Goal: Task Accomplishment & Management: Manage account settings

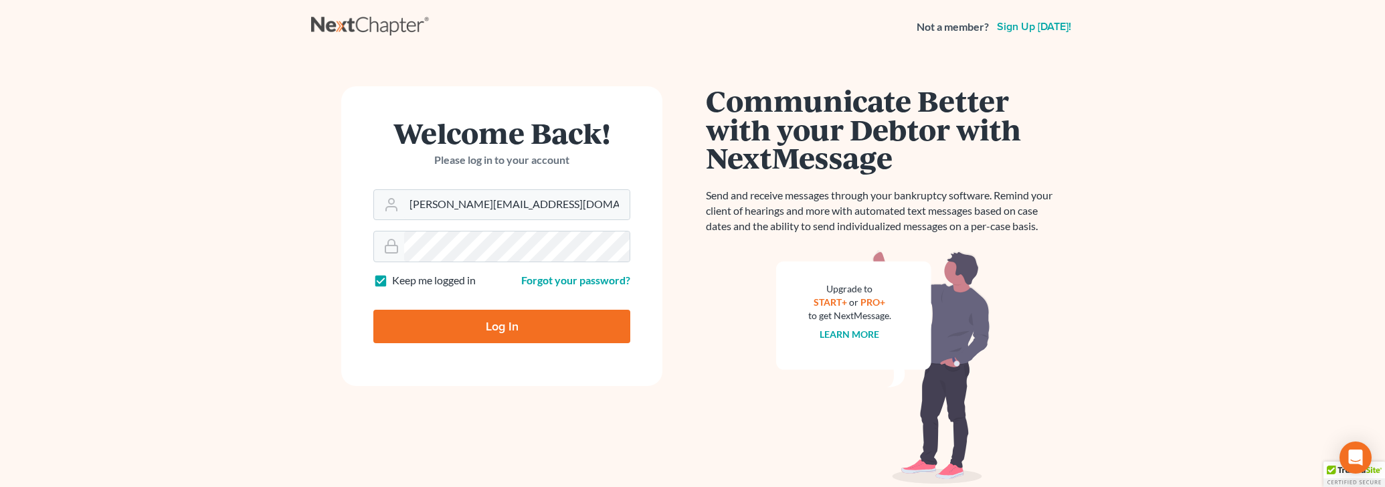
click at [520, 334] on input "Log In" at bounding box center [501, 326] width 257 height 33
type input "Thinking..."
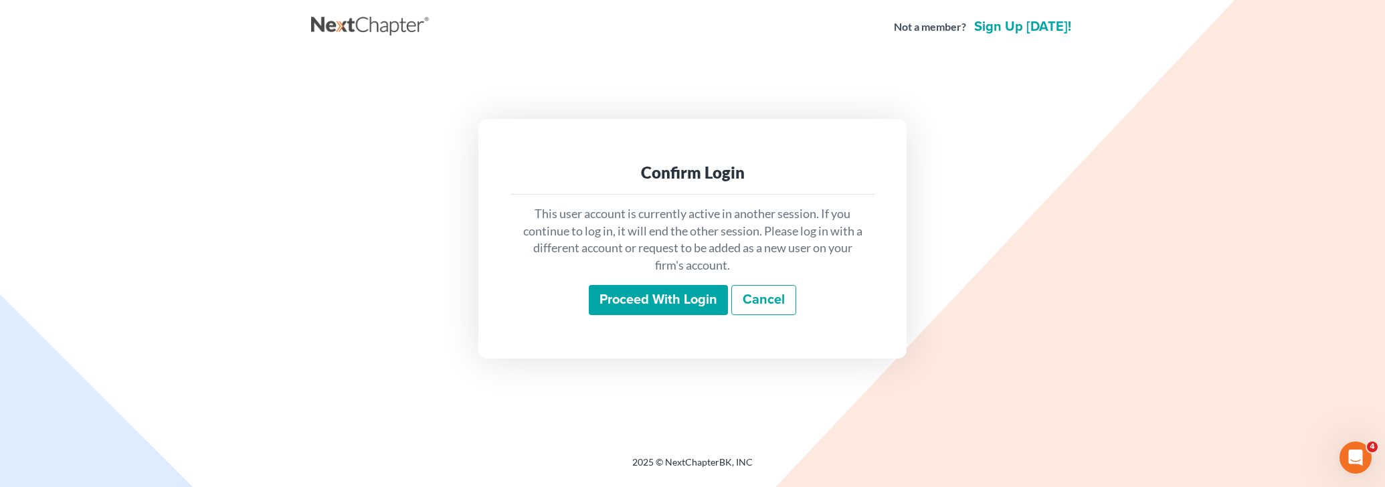
click at [751, 303] on link "Cancel" at bounding box center [763, 300] width 65 height 31
